Goal: Transaction & Acquisition: Download file/media

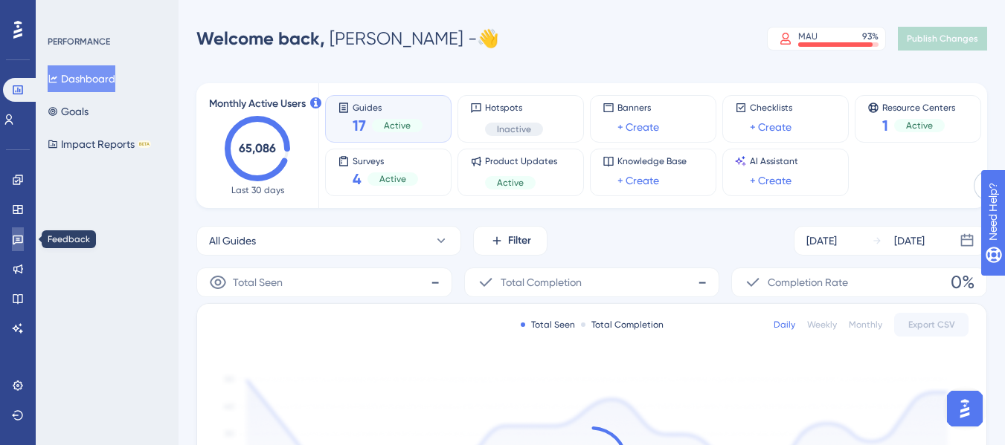
click at [17, 237] on icon at bounding box center [18, 240] width 12 height 12
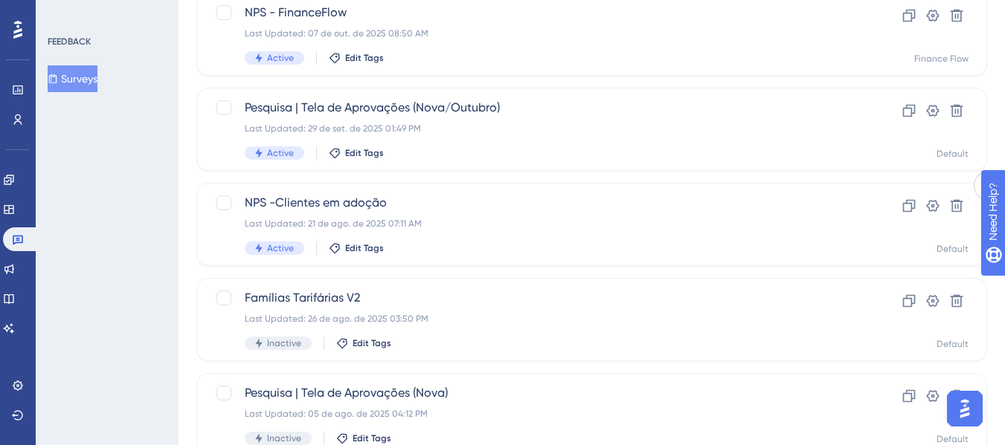
scroll to position [149, 0]
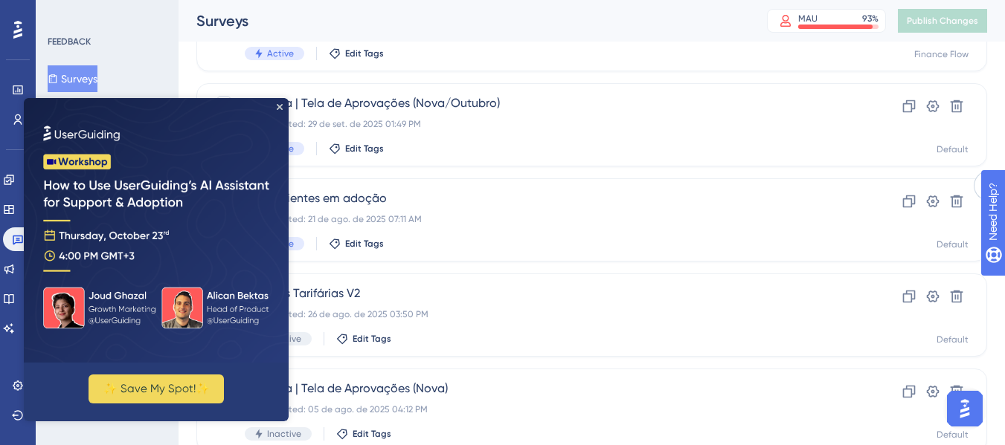
click at [282, 112] on img at bounding box center [156, 230] width 265 height 265
click at [280, 104] on icon "Close Preview" at bounding box center [280, 107] width 6 height 6
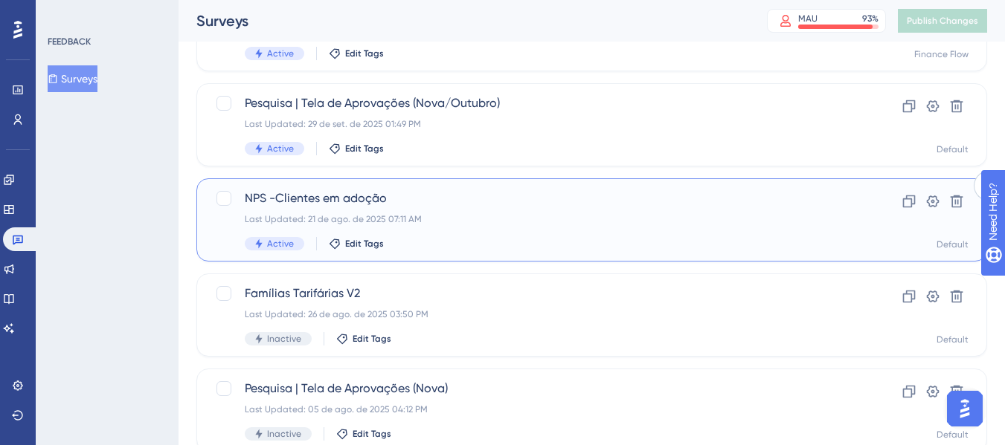
scroll to position [0, 0]
click at [541, 202] on span "NPS -Clientes em adoção" at bounding box center [532, 199] width 575 height 18
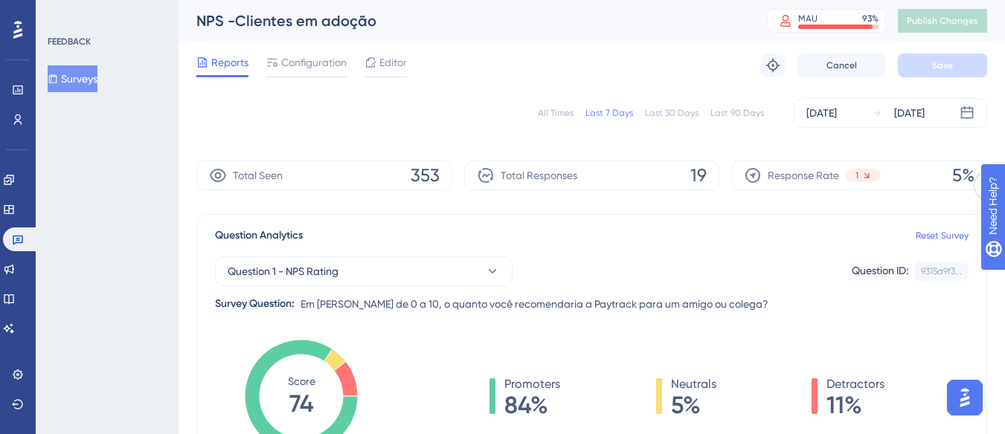
click at [652, 113] on div "Last 30 Days" at bounding box center [672, 113] width 54 height 12
click at [820, 110] on div "[DATE]" at bounding box center [821, 113] width 30 height 18
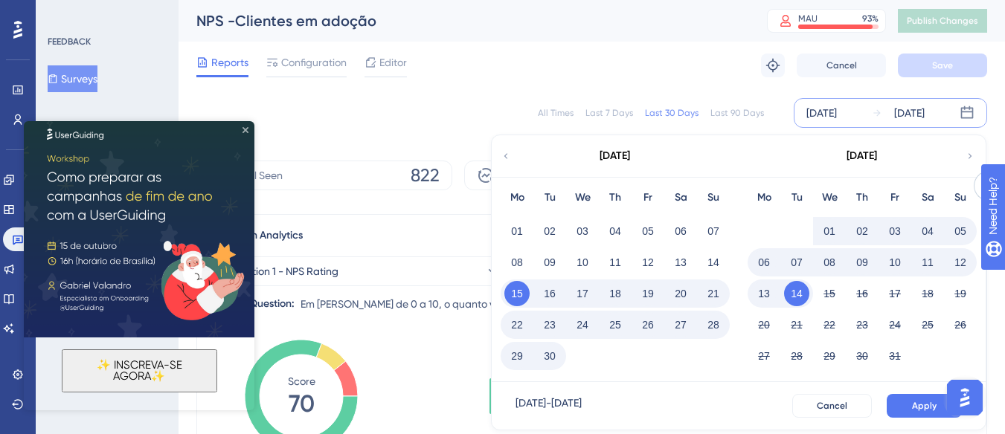
click at [248, 130] on icon "Close Preview" at bounding box center [245, 130] width 6 height 6
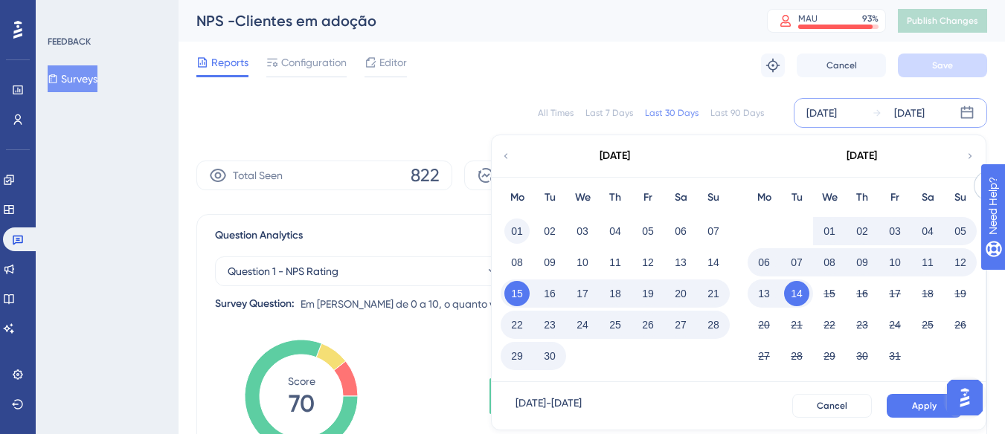
click at [515, 235] on button "01" at bounding box center [516, 231] width 25 height 25
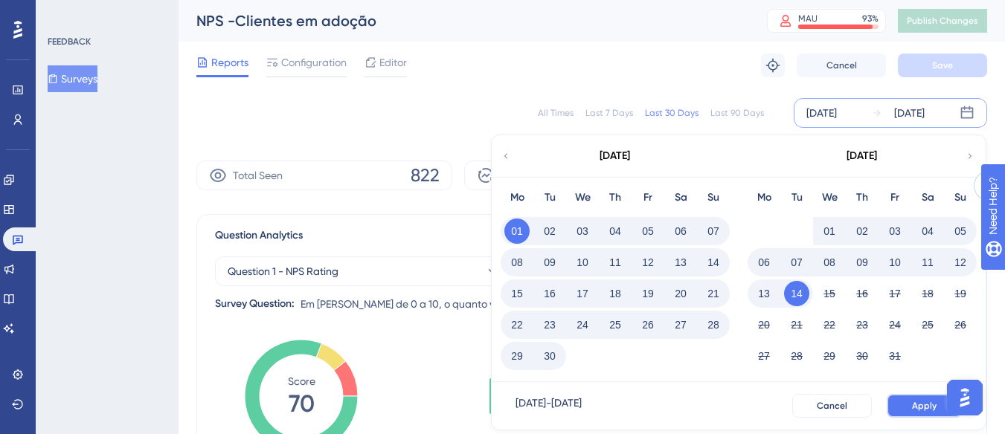
click at [921, 405] on span "Apply" at bounding box center [924, 406] width 25 height 12
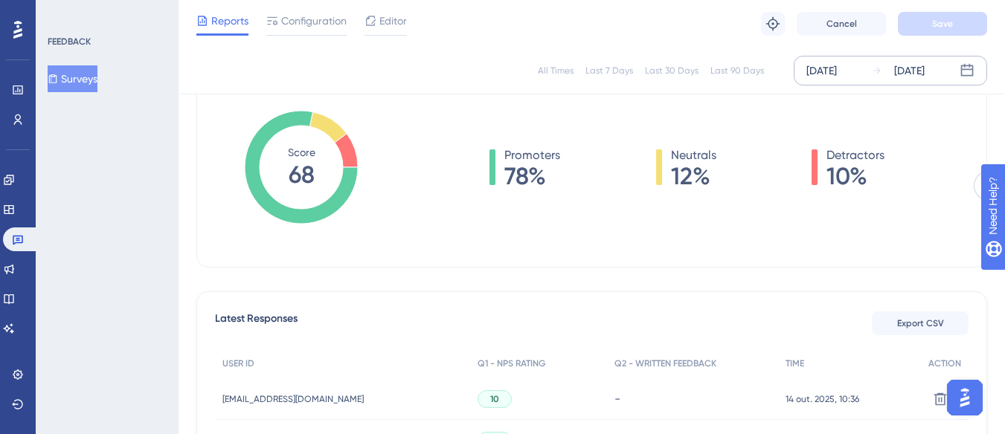
scroll to position [446, 0]
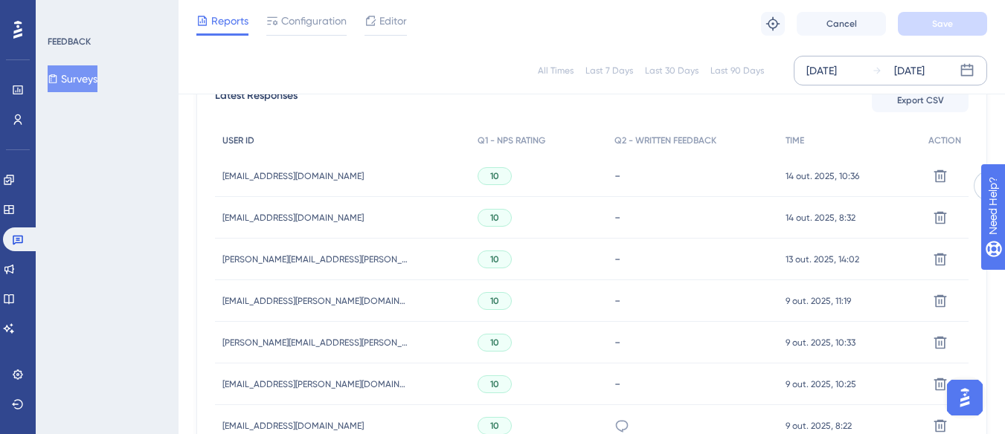
click at [242, 143] on span "USER ID" at bounding box center [238, 141] width 32 height 12
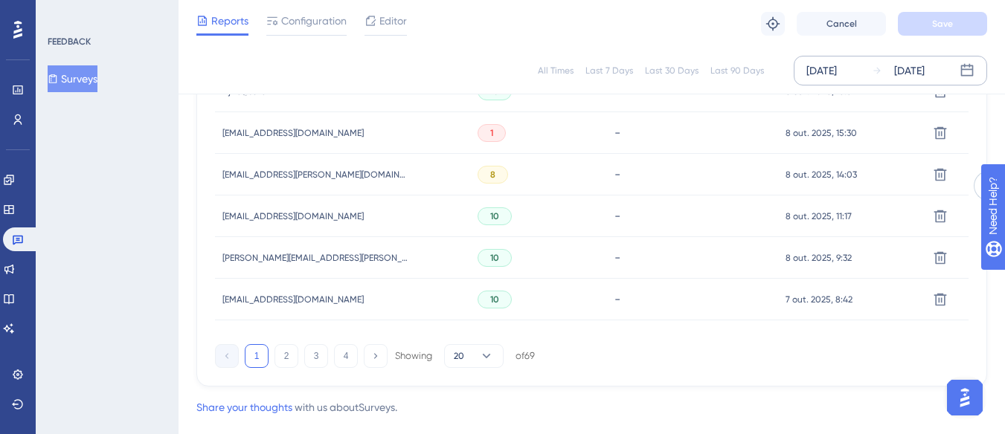
scroll to position [1144, 0]
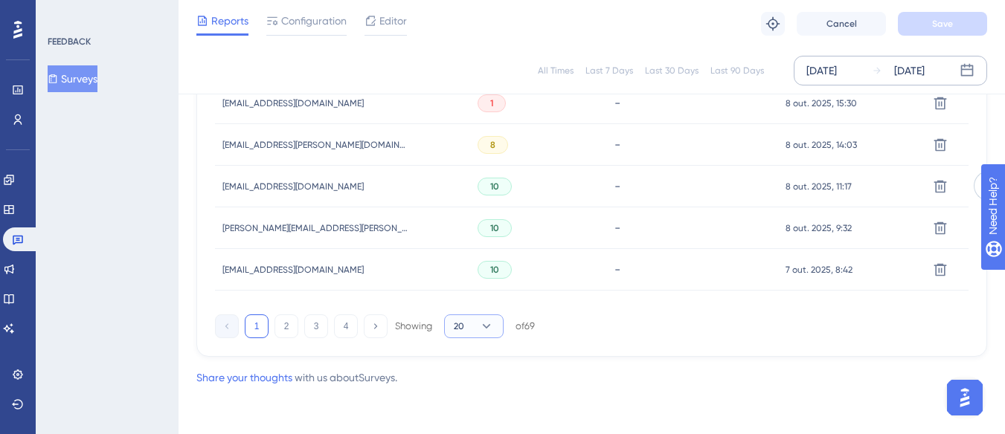
click at [484, 324] on icon at bounding box center [486, 326] width 15 height 15
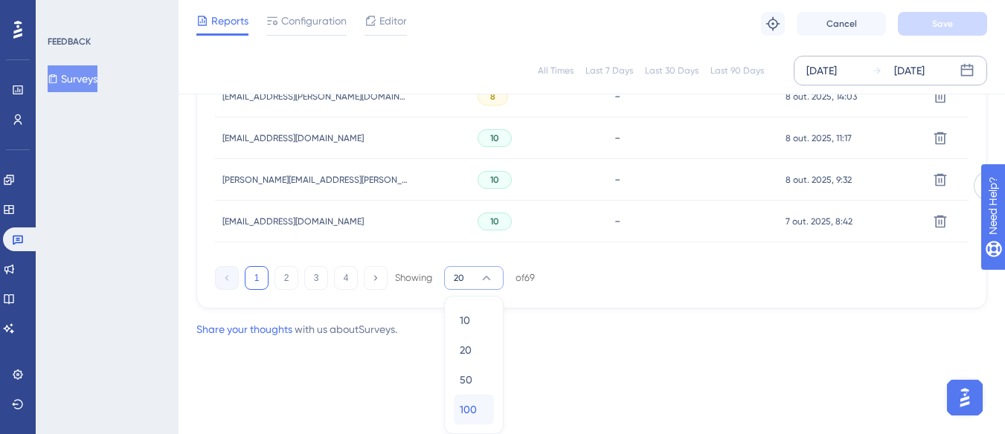
click at [469, 407] on span "100" at bounding box center [468, 410] width 17 height 18
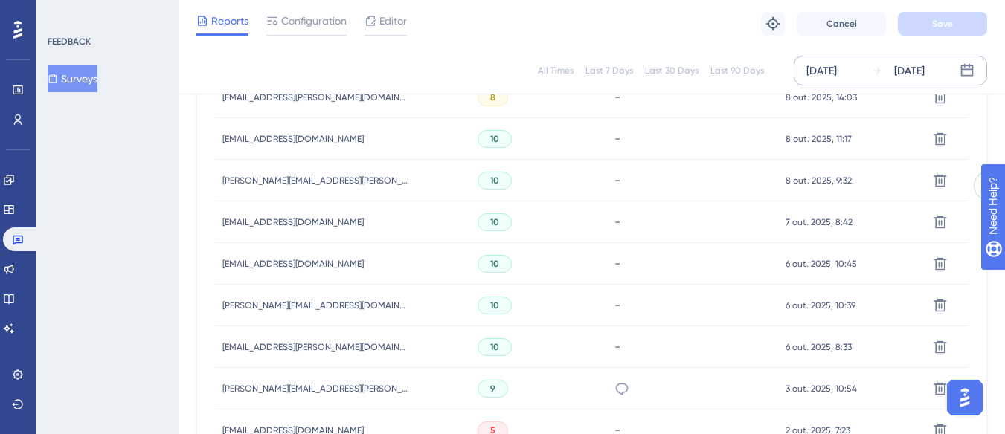
scroll to position [1043, 0]
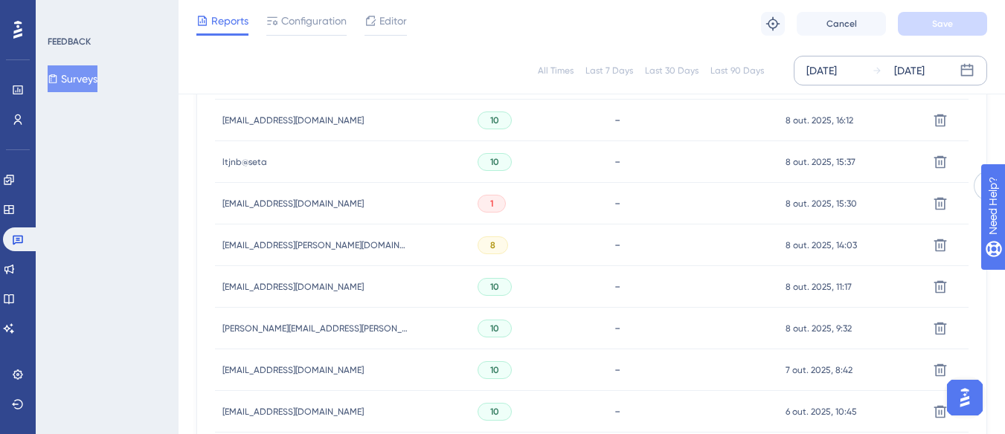
click at [158, 209] on div "FEEDBACK Surveys" at bounding box center [107, 217] width 143 height 434
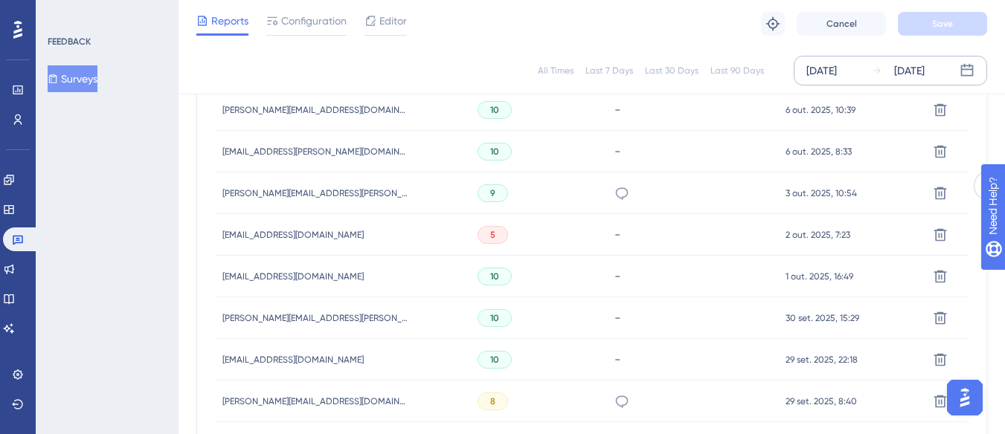
scroll to position [1363, 11]
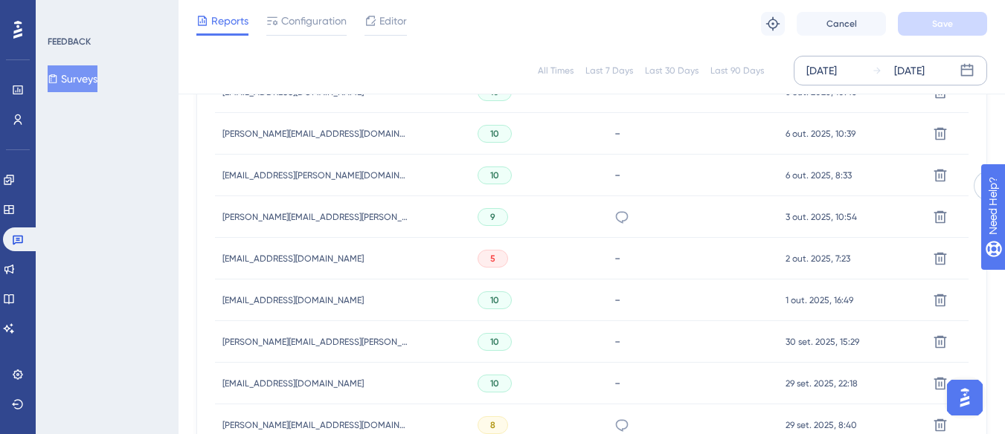
click at [95, 213] on div "FEEDBACK Surveys" at bounding box center [107, 217] width 143 height 434
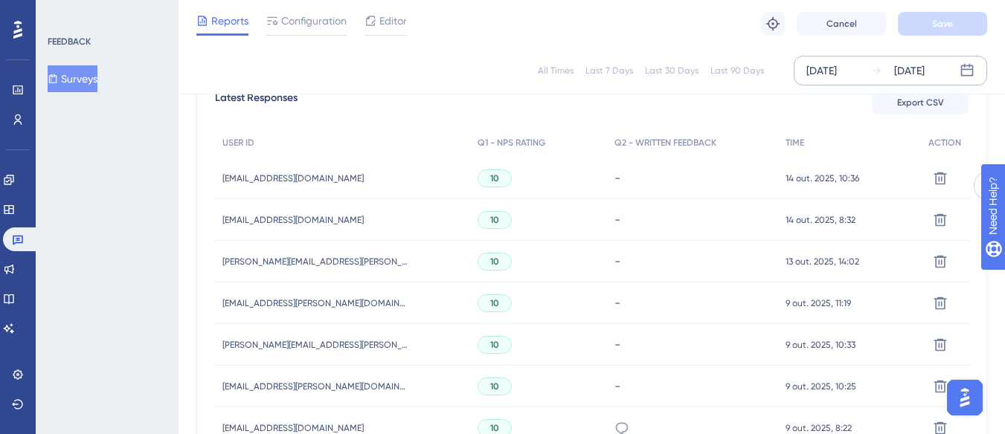
scroll to position [446, 11]
click at [897, 100] on span "Export CSV" at bounding box center [920, 100] width 47 height 12
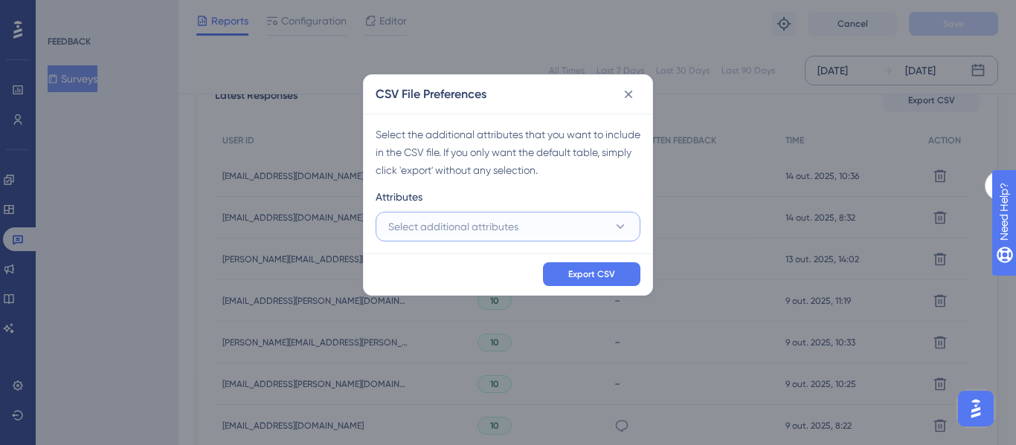
click at [528, 217] on button "Select additional attributes" at bounding box center [508, 227] width 265 height 30
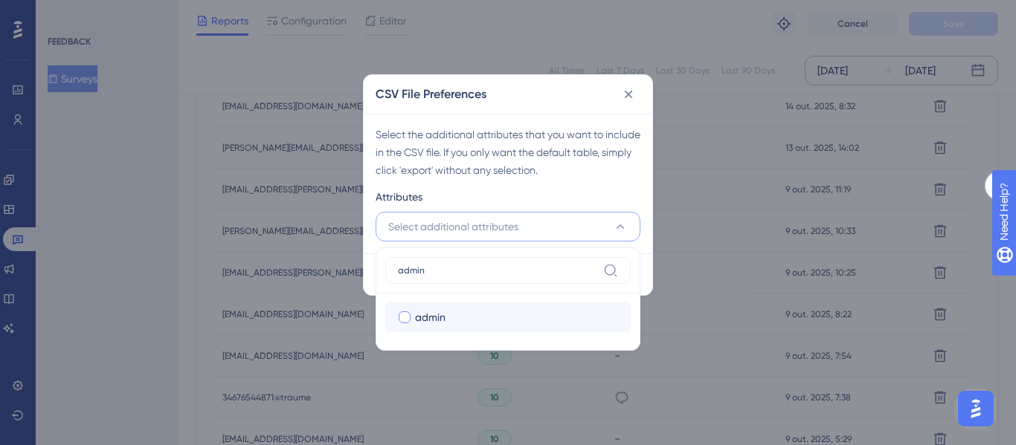
type input "admin"
click at [411, 322] on label "admin" at bounding box center [508, 318] width 222 height 18
checkbox input "true"
click at [500, 231] on button "Selected Attributes (1)" at bounding box center [508, 227] width 265 height 30
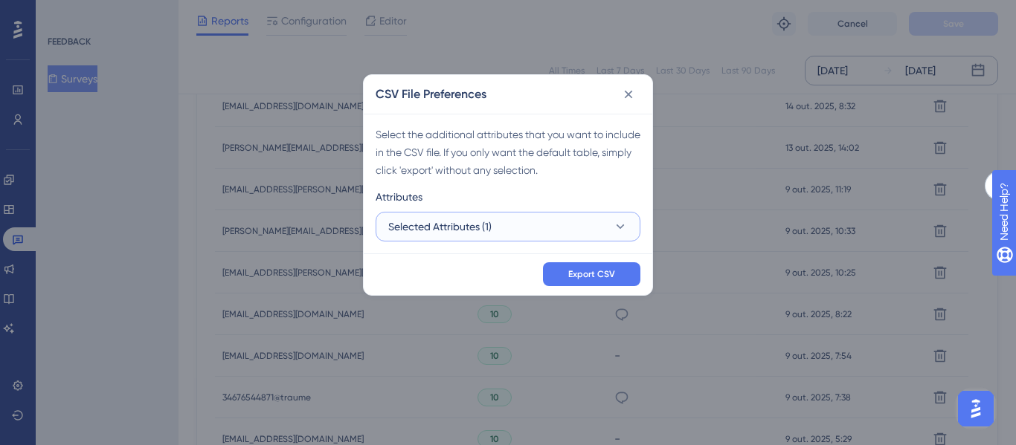
click at [538, 230] on button "Selected Attributes (1)" at bounding box center [508, 227] width 265 height 30
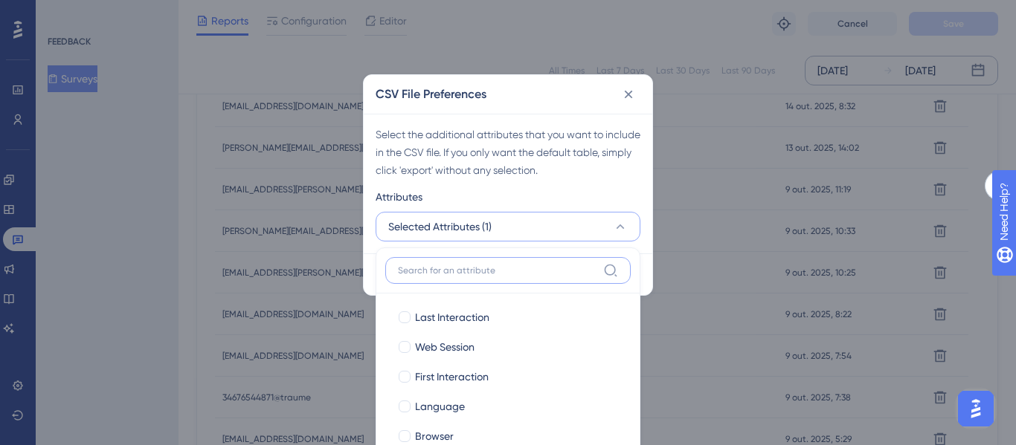
scroll to position [669, 0]
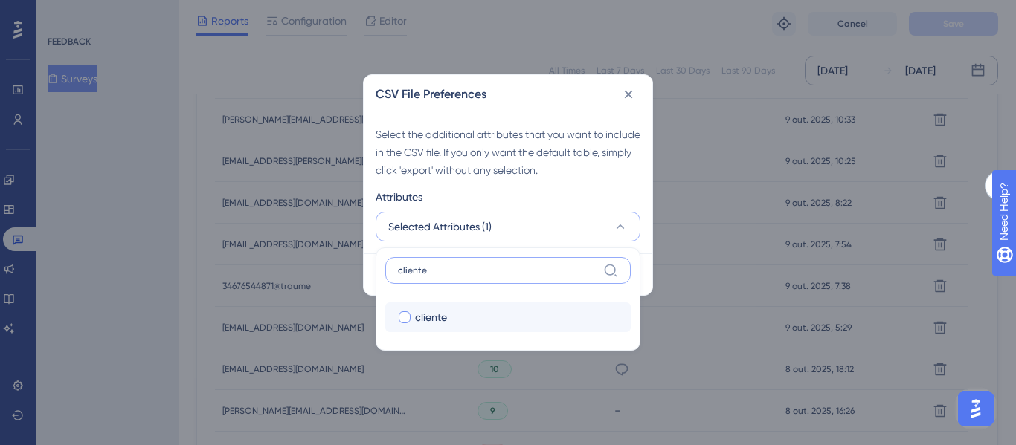
type input "cliente"
click at [490, 309] on div "cliente" at bounding box center [517, 318] width 204 height 18
checkbox input "true"
click at [522, 265] on input "cliente" at bounding box center [497, 271] width 199 height 12
type input "s"
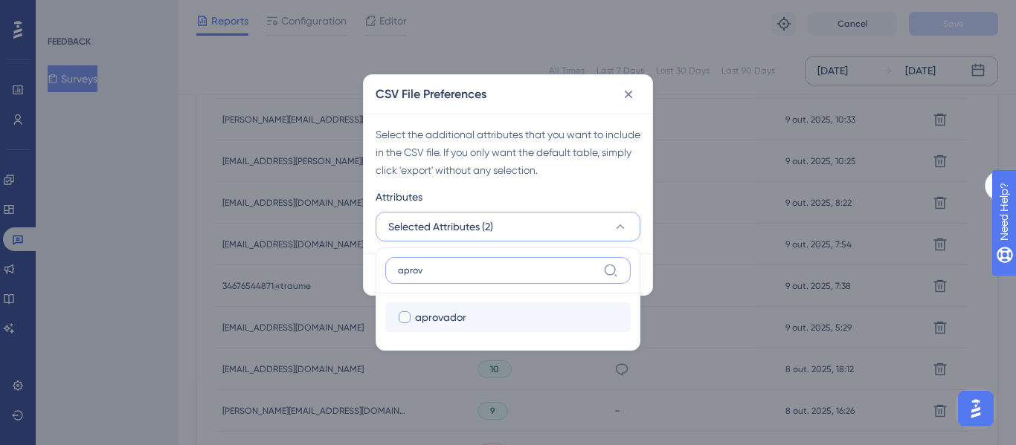
type input "aprov"
click at [489, 315] on div "aprovador" at bounding box center [517, 318] width 204 height 18
checkbox input "true"
click at [445, 259] on label "aprov" at bounding box center [507, 270] width 245 height 27
click at [445, 265] on input "aprov" at bounding box center [497, 271] width 199 height 12
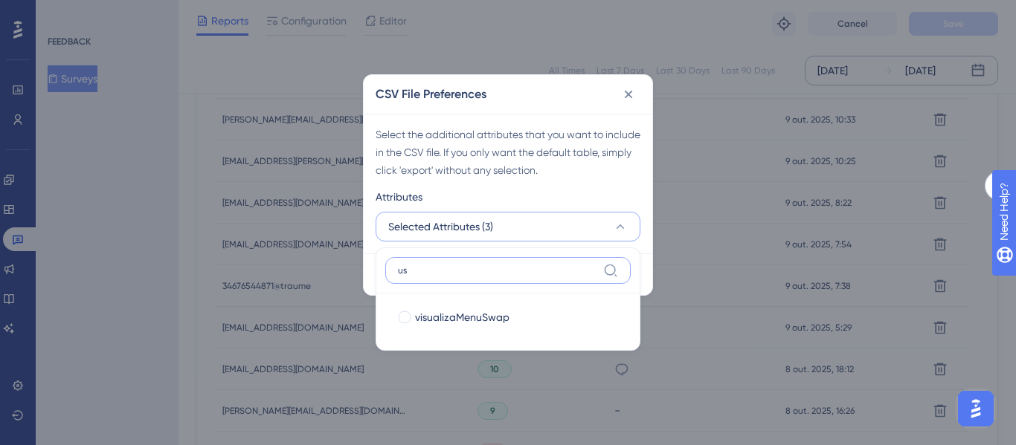
type input "u"
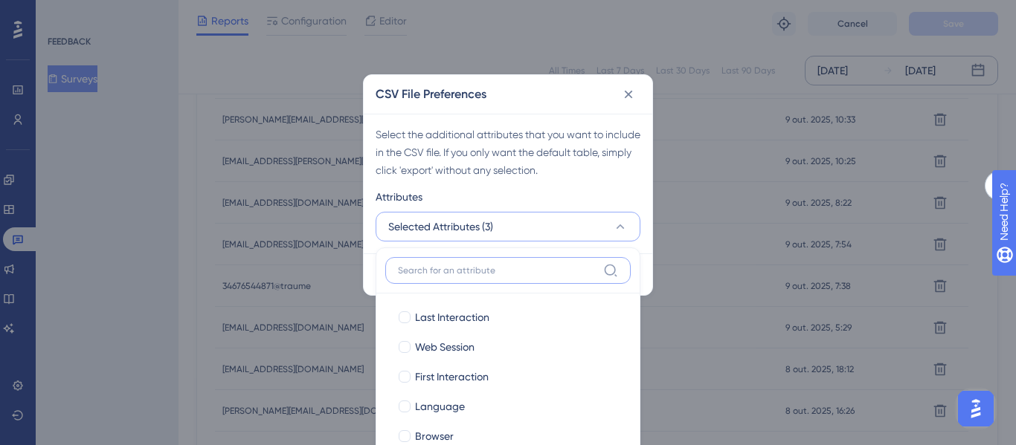
type input "a"
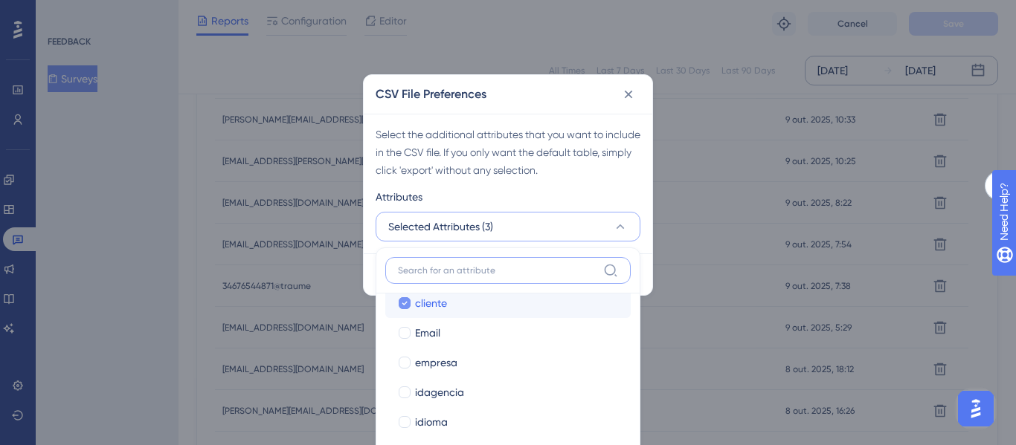
scroll to position [372, 0]
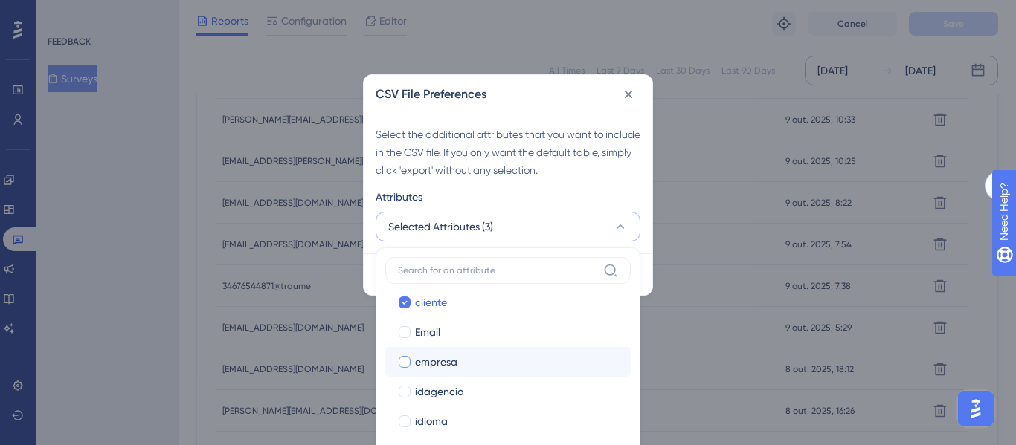
click at [489, 366] on div "empresa" at bounding box center [517, 362] width 204 height 18
checkbox input "true"
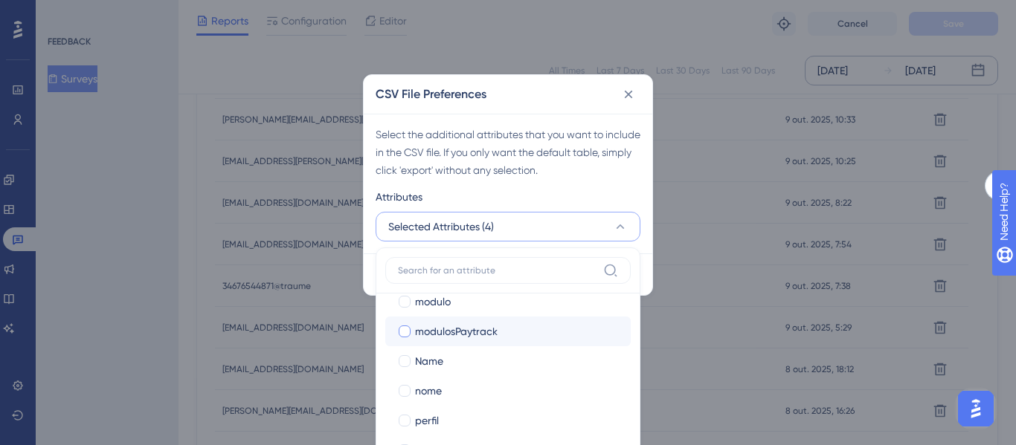
scroll to position [578, 0]
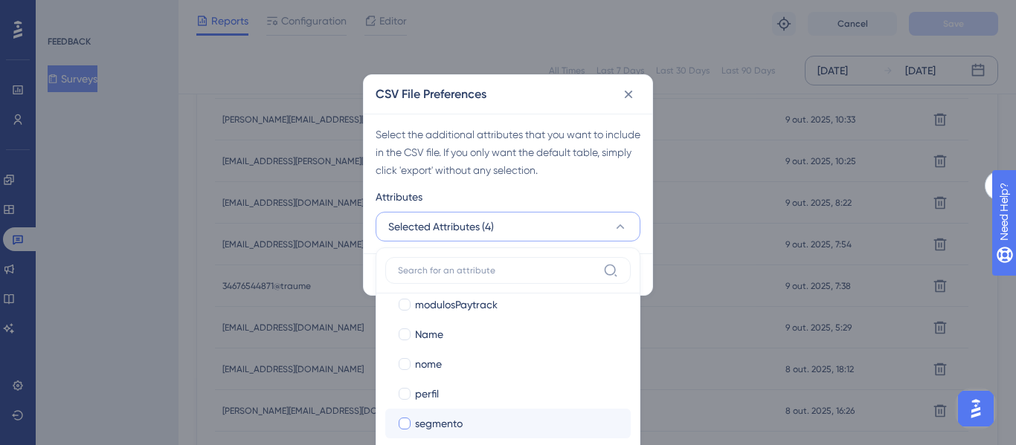
click at [457, 426] on span "segmento" at bounding box center [439, 424] width 48 height 18
checkbox input "true"
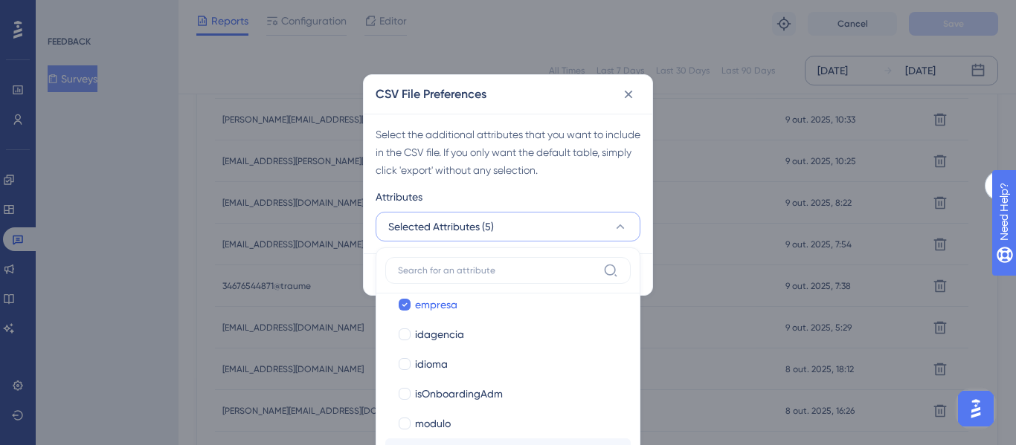
scroll to position [355, 0]
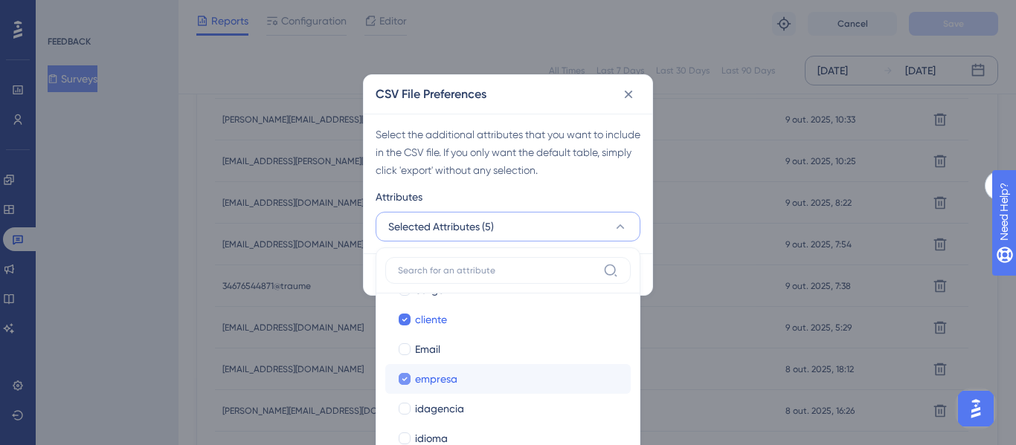
click at [474, 385] on div "empresa" at bounding box center [517, 379] width 204 height 18
checkbox input "false"
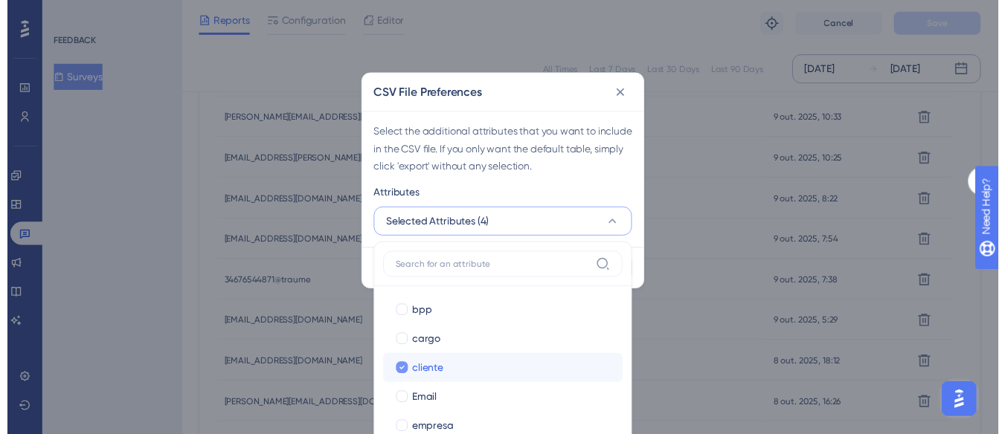
scroll to position [578, 0]
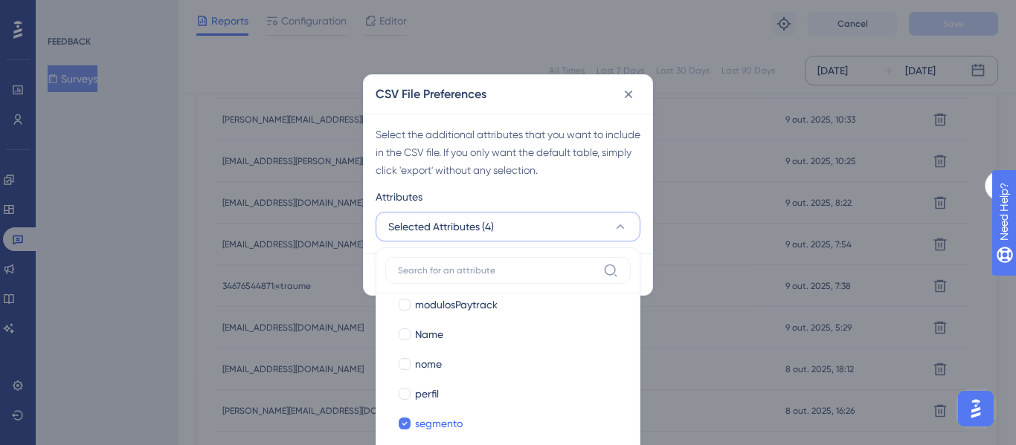
click at [617, 178] on div "Select the additional attributes that you want to include in the CSV file. If y…" at bounding box center [508, 153] width 265 height 54
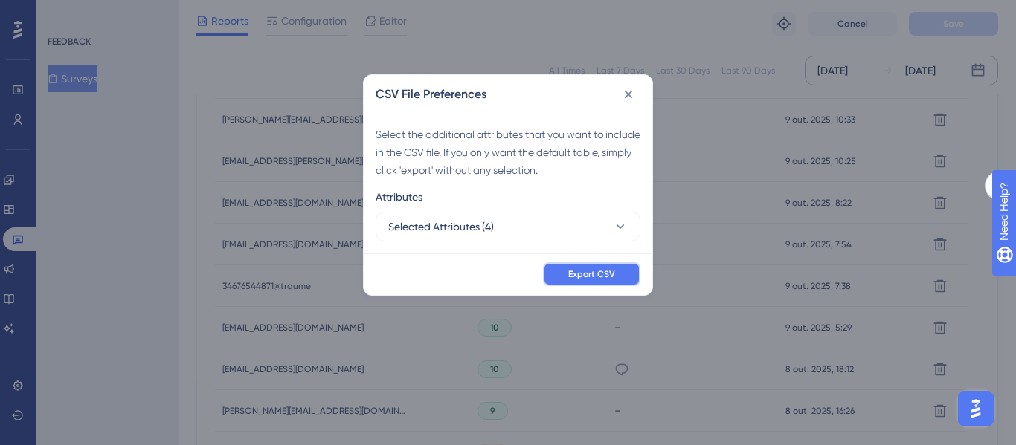
click at [602, 270] on span "Export CSV" at bounding box center [591, 274] width 47 height 12
